Goal: Task Accomplishment & Management: Manage account settings

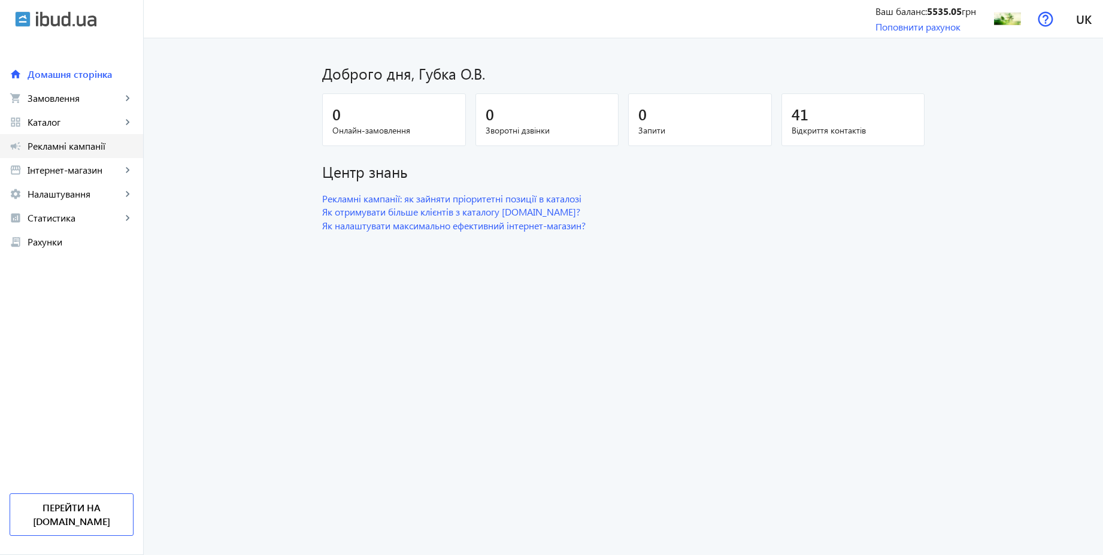
click at [54, 145] on span "Рекламні кампанії" at bounding box center [81, 146] width 106 height 12
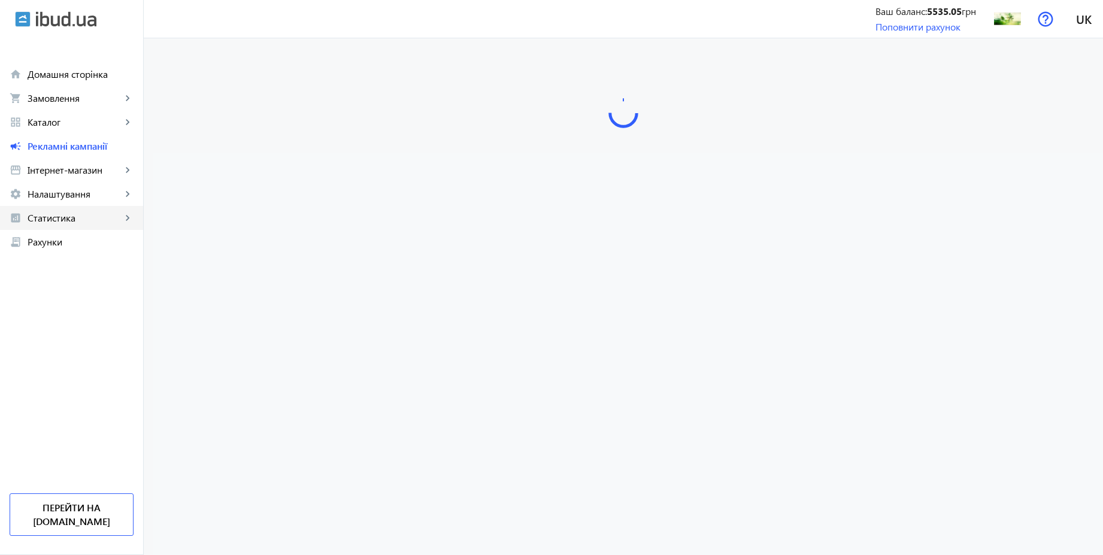
click at [61, 222] on span "Статистика" at bounding box center [75, 218] width 94 height 12
click at [65, 313] on span "Витрати" at bounding box center [87, 314] width 93 height 12
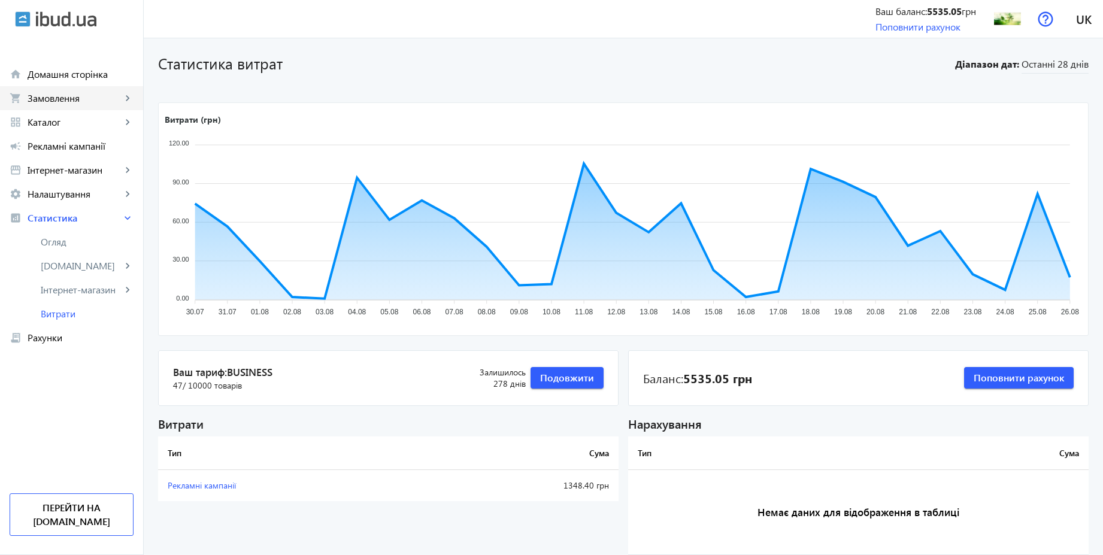
click at [69, 101] on span "Замовлення" at bounding box center [75, 98] width 94 height 12
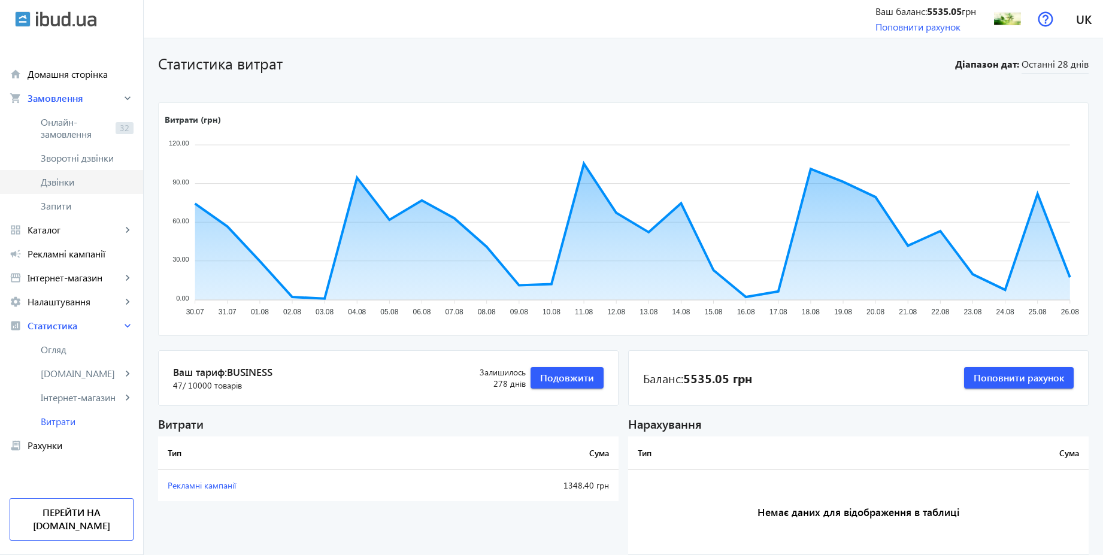
click at [69, 181] on span "Дзвінки" at bounding box center [87, 182] width 93 height 12
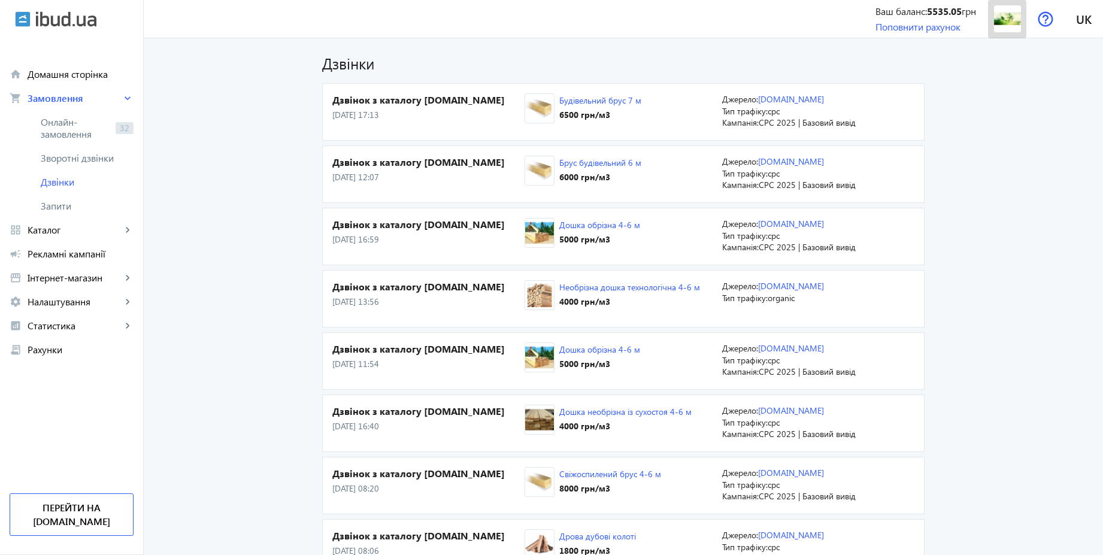
click at [1004, 22] on img at bounding box center [1007, 18] width 27 height 27
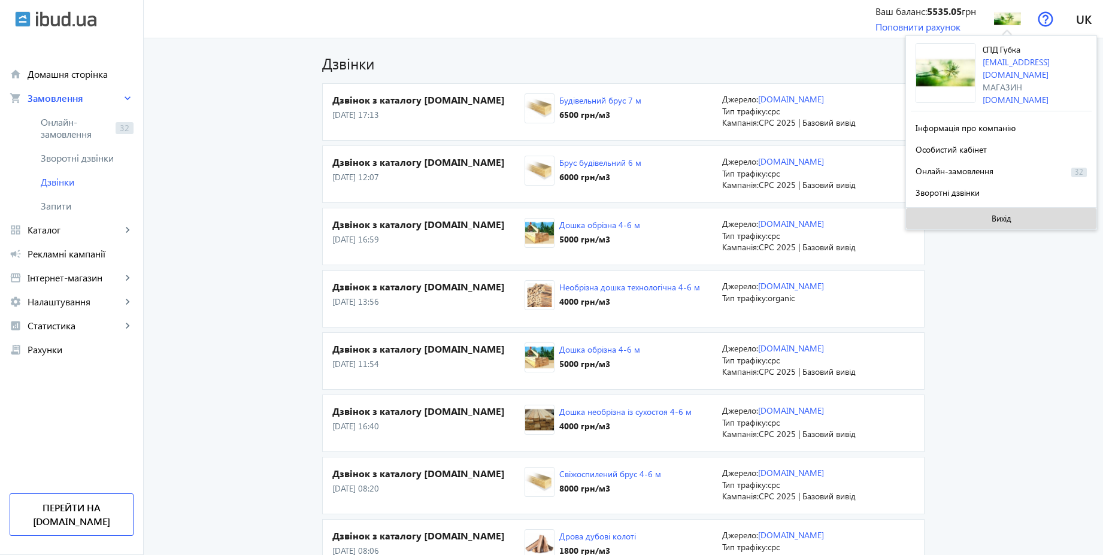
click at [983, 207] on span at bounding box center [1001, 218] width 190 height 29
